Goal: Communication & Community: Ask a question

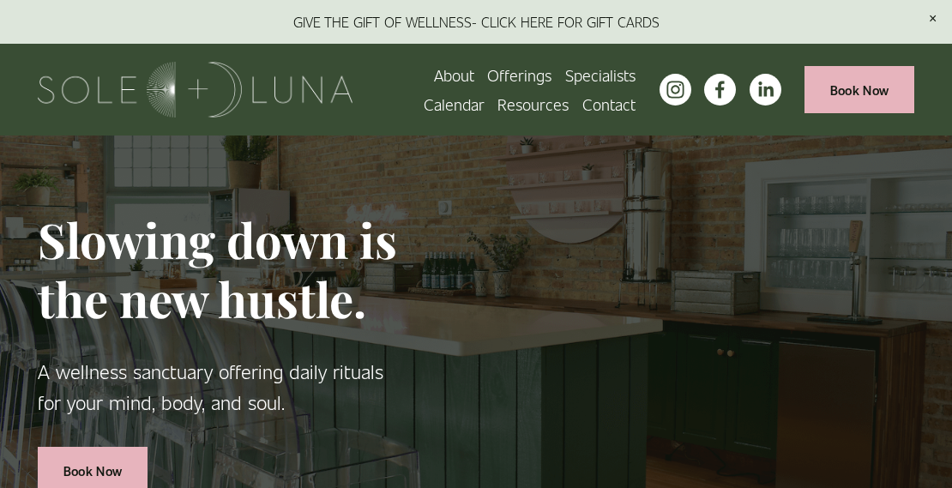
click at [592, 103] on link "Contact" at bounding box center [608, 104] width 53 height 29
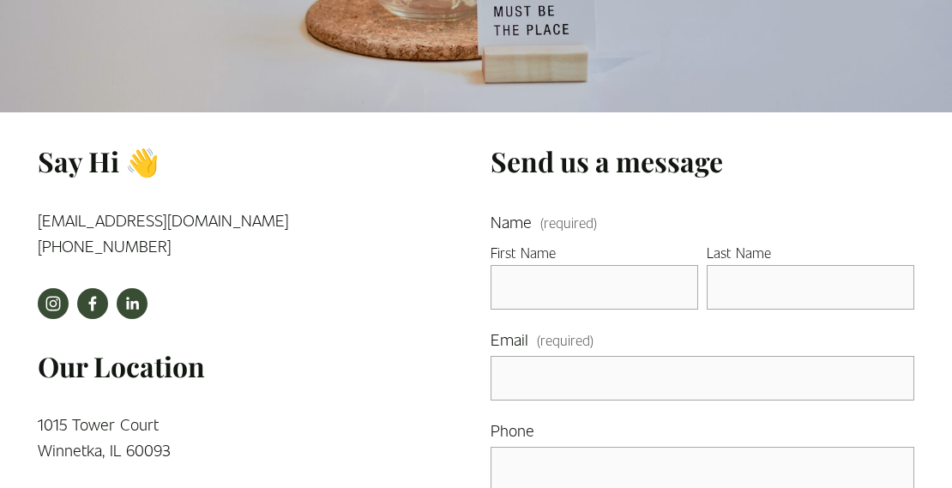
scroll to position [244, 0]
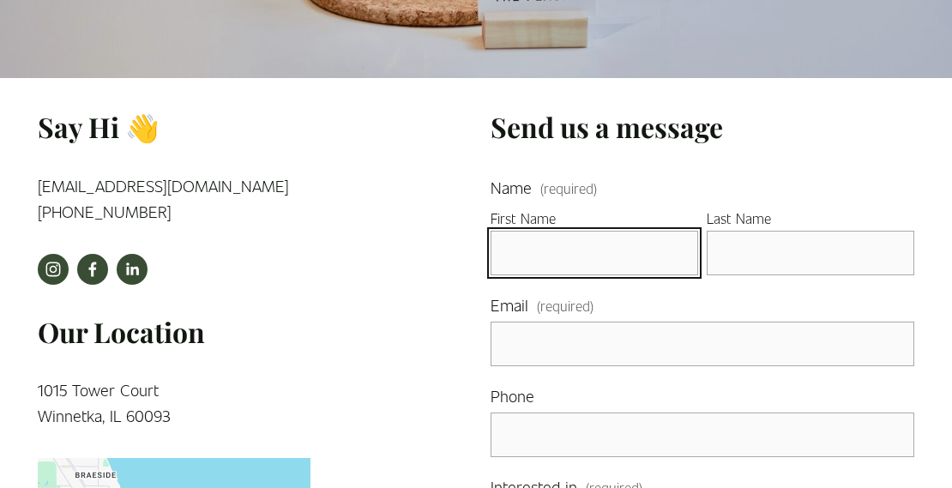
click at [676, 256] on input "First Name" at bounding box center [593, 253] width 207 height 45
type input "[PERSON_NAME]"
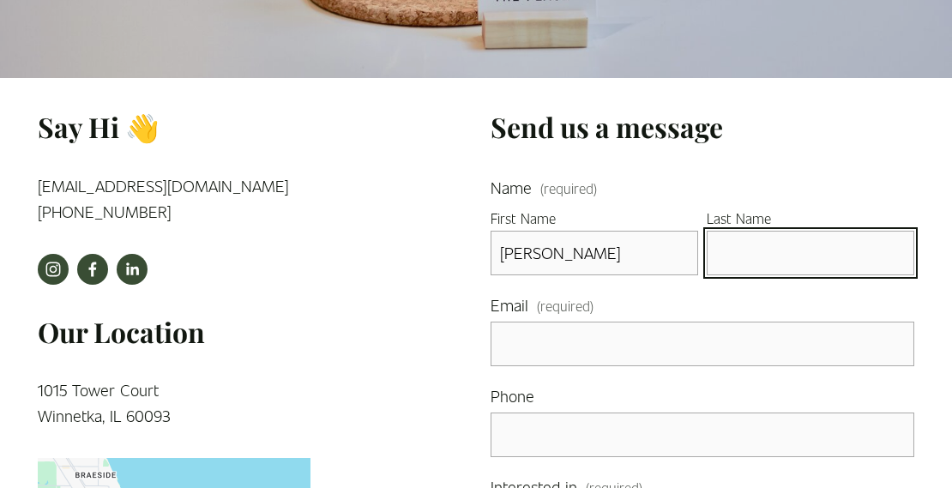
type input "[PERSON_NAME]"
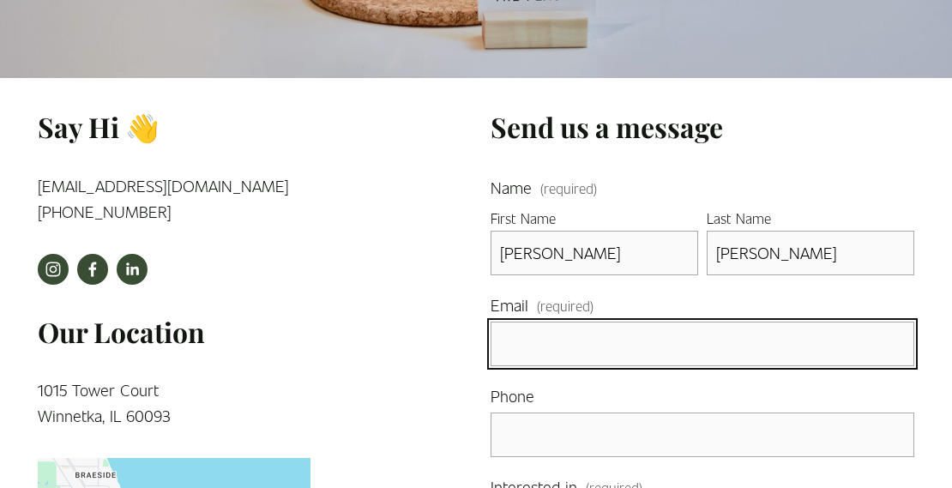
type input "[EMAIL_ADDRESS][DOMAIN_NAME]"
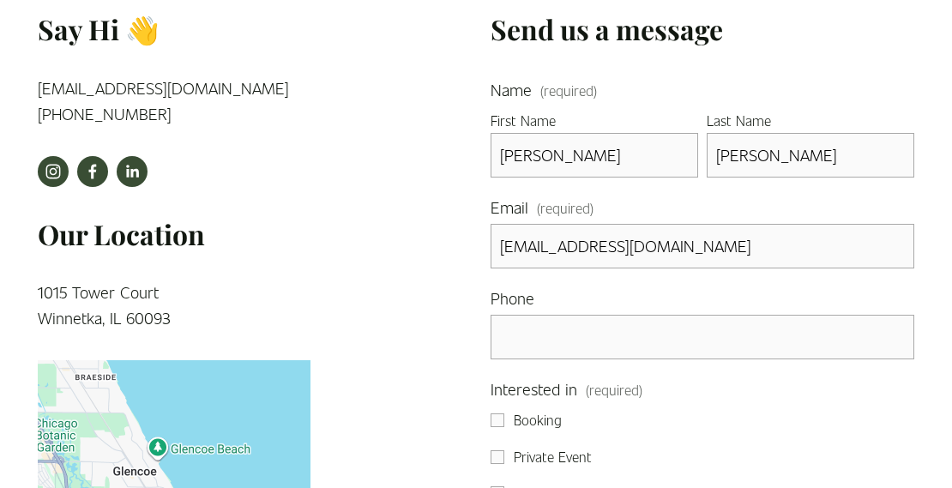
scroll to position [381, 0]
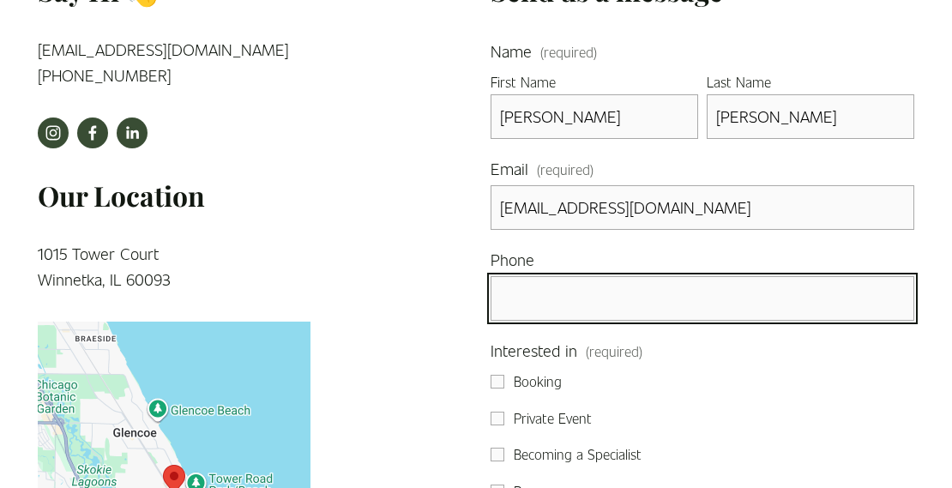
click at [899, 298] on input "text" at bounding box center [702, 298] width 424 height 45
type input "[PHONE_NUMBER]"
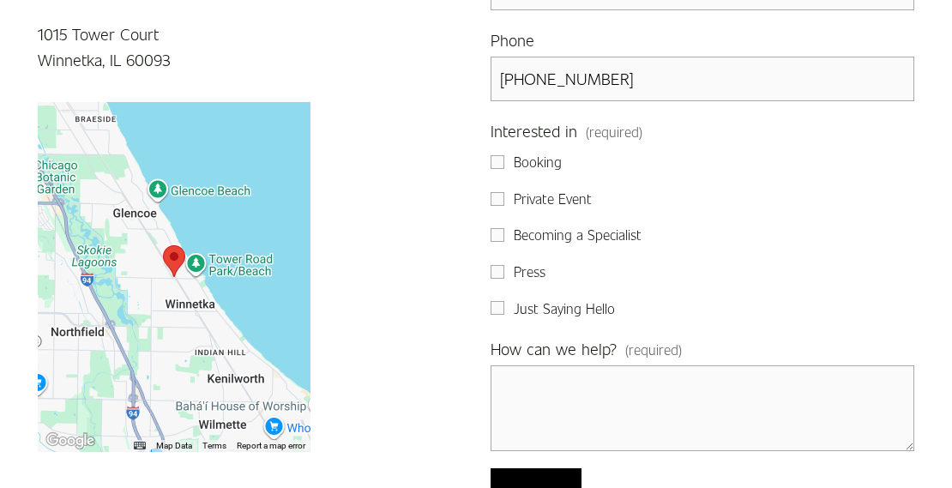
scroll to position [626, 0]
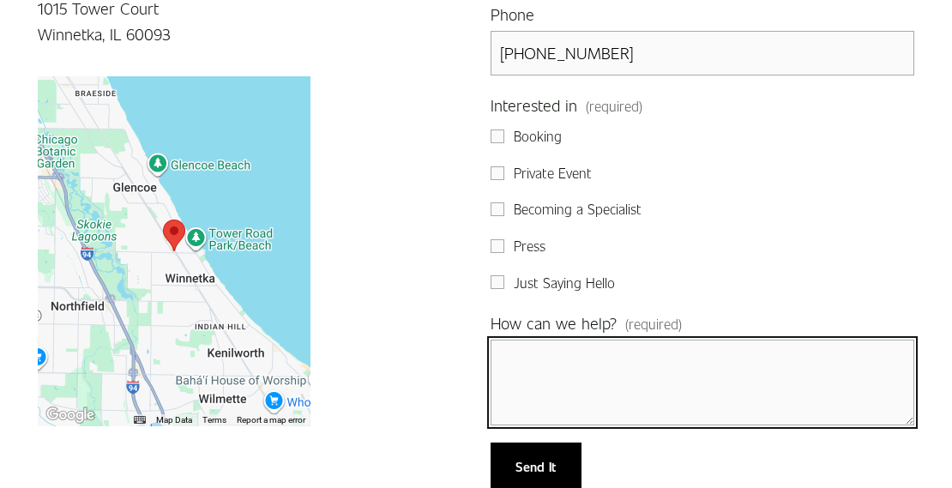
click at [562, 370] on textarea "How can we help? (required)" at bounding box center [702, 383] width 424 height 86
type textarea "H"
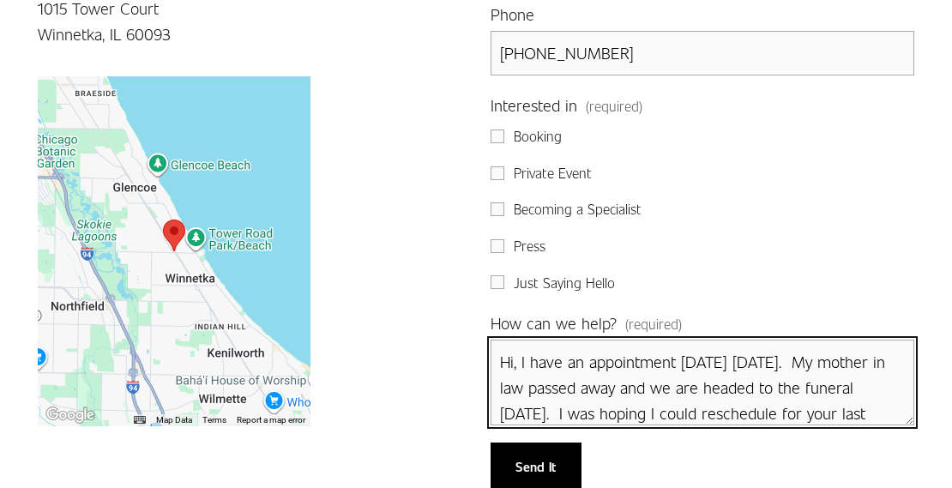
scroll to position [0, 0]
click at [875, 360] on textarea "Hi, I have an appointment [DATE] [DATE]. My mother in law passed away and we ar…" at bounding box center [702, 383] width 424 height 86
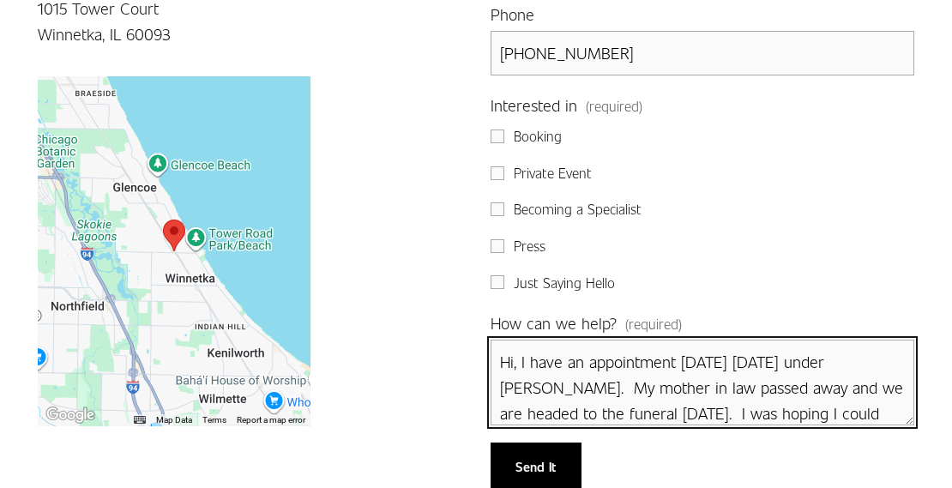
type textarea "Hi, I have an appointment [DATE] [DATE] under [PERSON_NAME]. My mother in law p…"
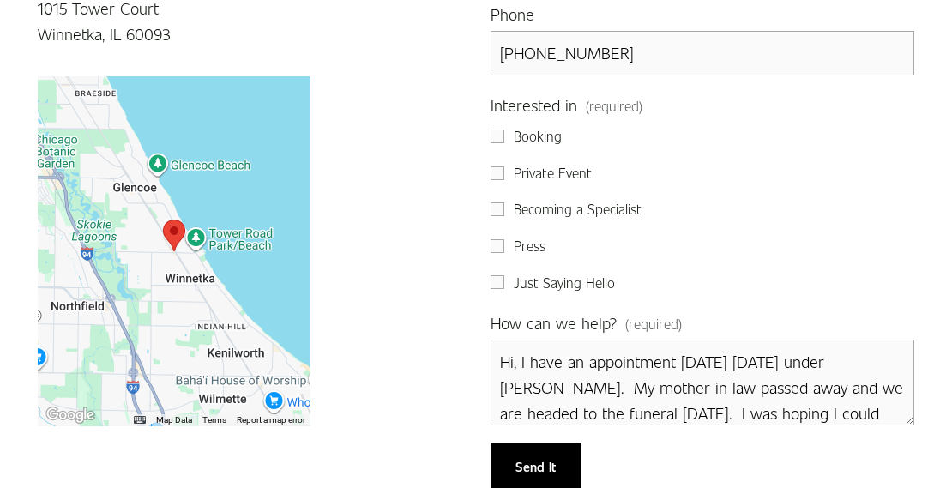
click at [520, 463] on span "Send It" at bounding box center [535, 466] width 40 height 17
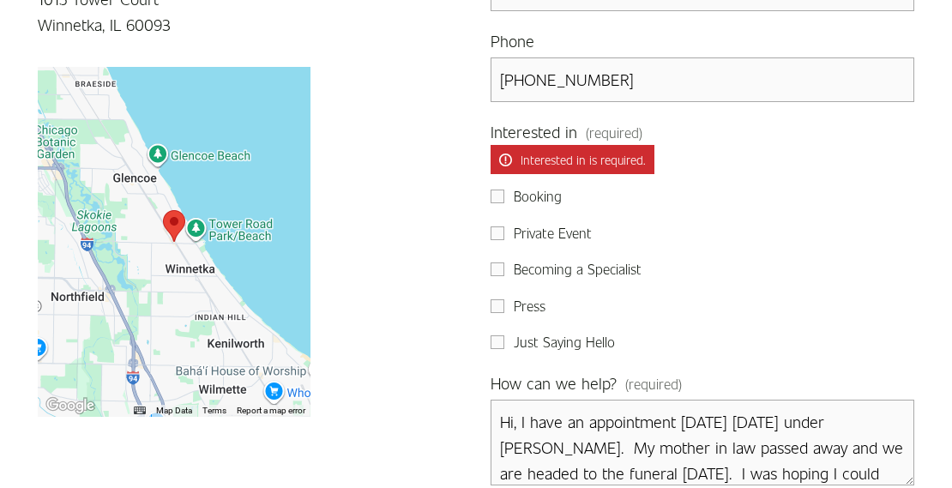
scroll to position [635, 0]
click at [499, 193] on input "Booking" at bounding box center [497, 196] width 14 height 14
checkbox input "true"
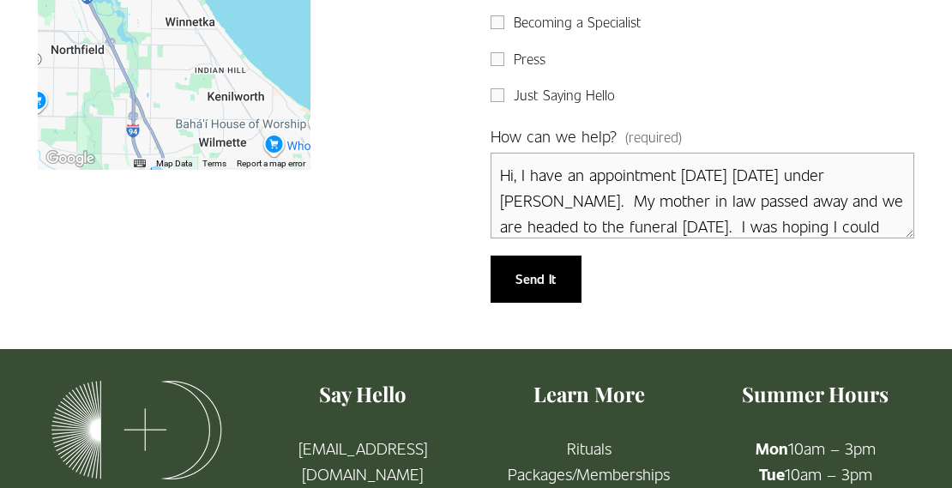
scroll to position [881, 0]
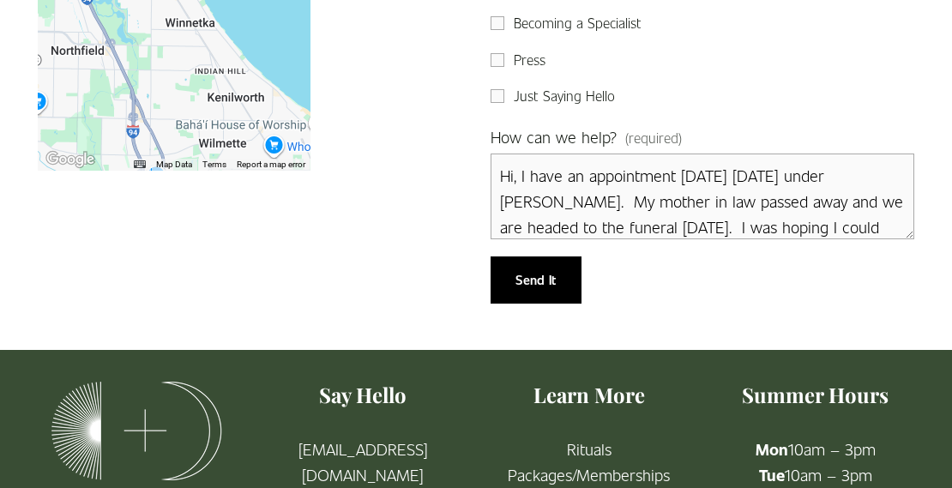
click at [514, 271] on button "Send It Send It" at bounding box center [535, 279] width 91 height 47
